Goal: Navigation & Orientation: Find specific page/section

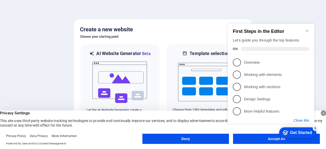
click at [303, 120] on button "Close this" at bounding box center [301, 120] width 16 height 4
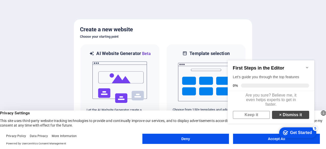
click at [288, 117] on link "× Dismiss it" at bounding box center [290, 115] width 37 height 8
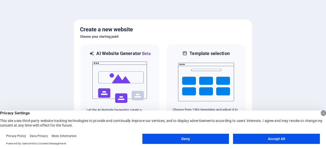
click at [291, 138] on button "Accept All" at bounding box center [276, 139] width 87 height 10
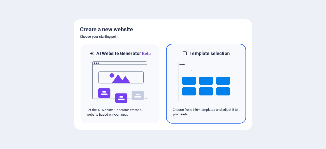
click at [235, 92] on div at bounding box center [205, 81] width 67 height 51
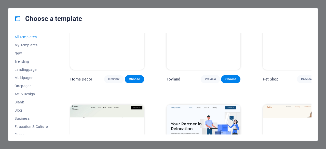
scroll to position [305, 0]
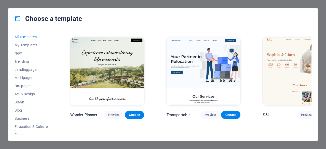
click at [321, 1] on div "Choose a template All Templates My Templates New Trending Landingpage Multipage…" at bounding box center [163, 74] width 326 height 149
